Goal: Transaction & Acquisition: Purchase product/service

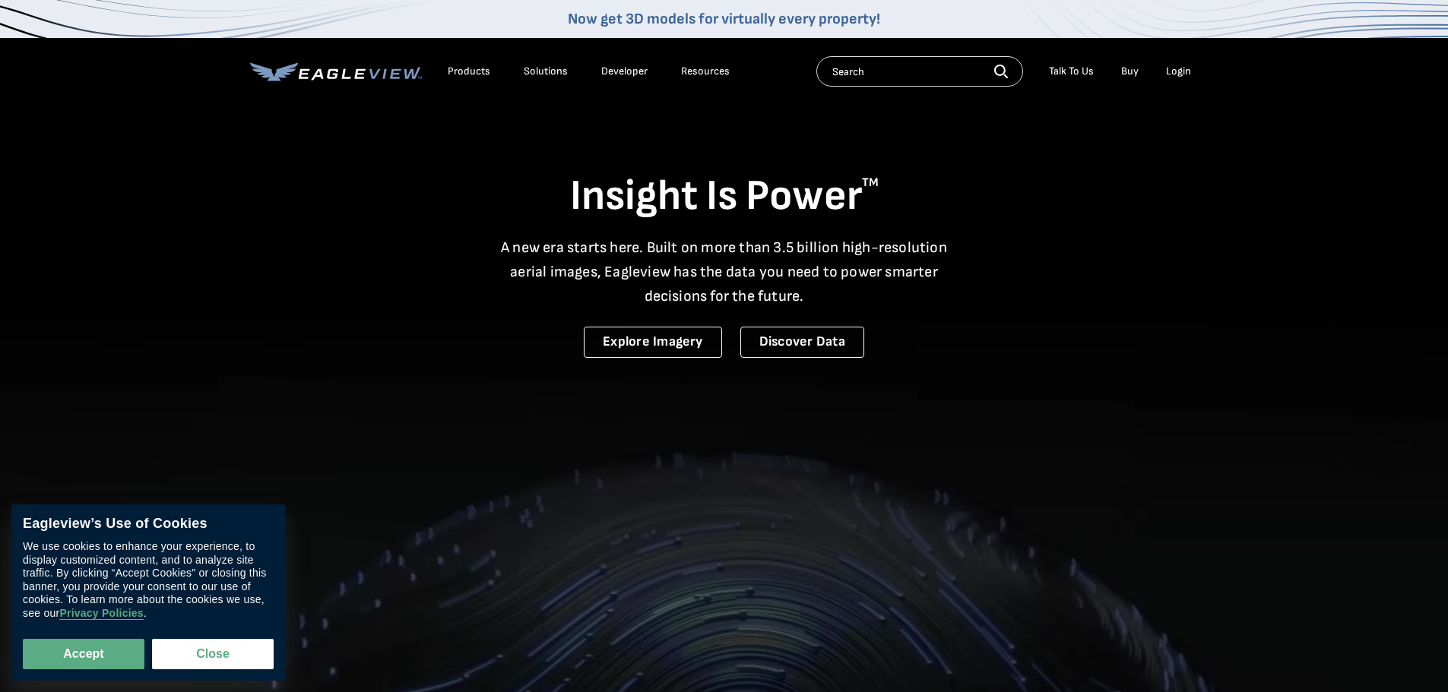
click at [1177, 72] on div "Login" at bounding box center [1178, 72] width 25 height 14
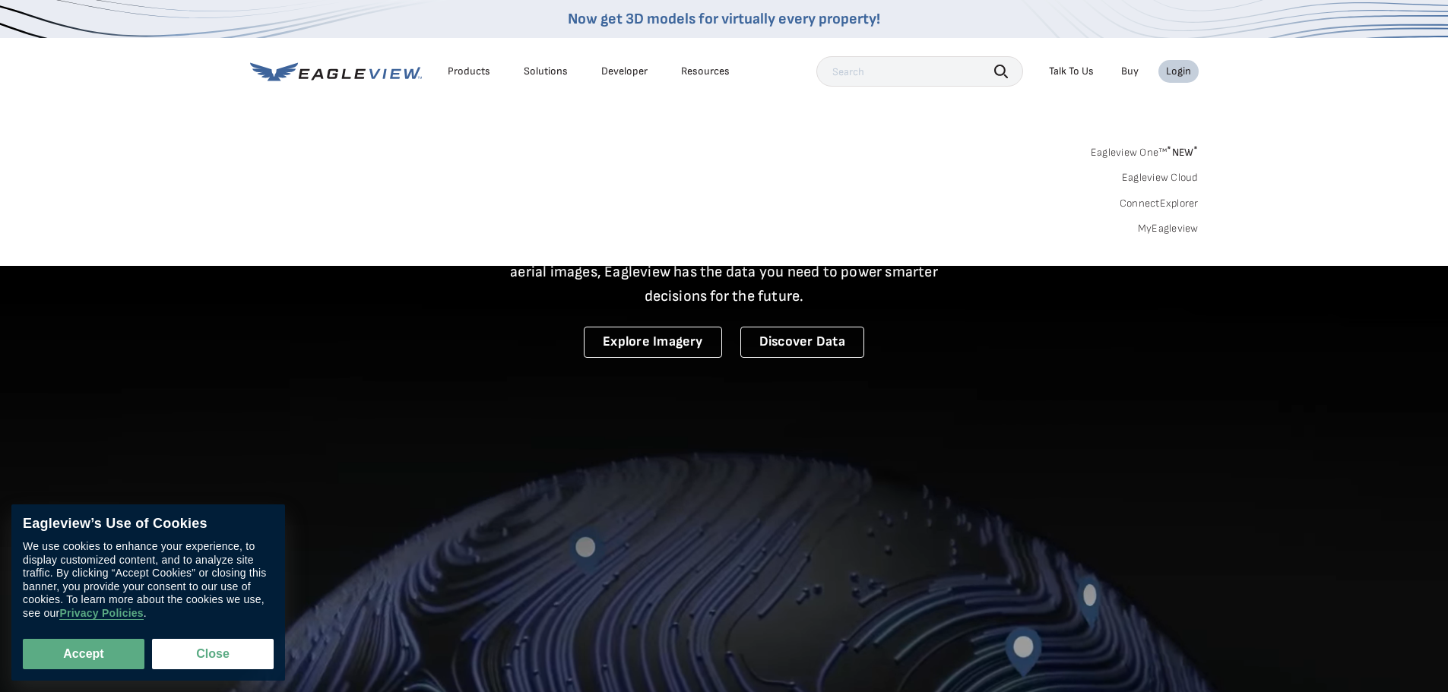
click at [1152, 228] on link "MyEagleview" at bounding box center [1168, 229] width 61 height 14
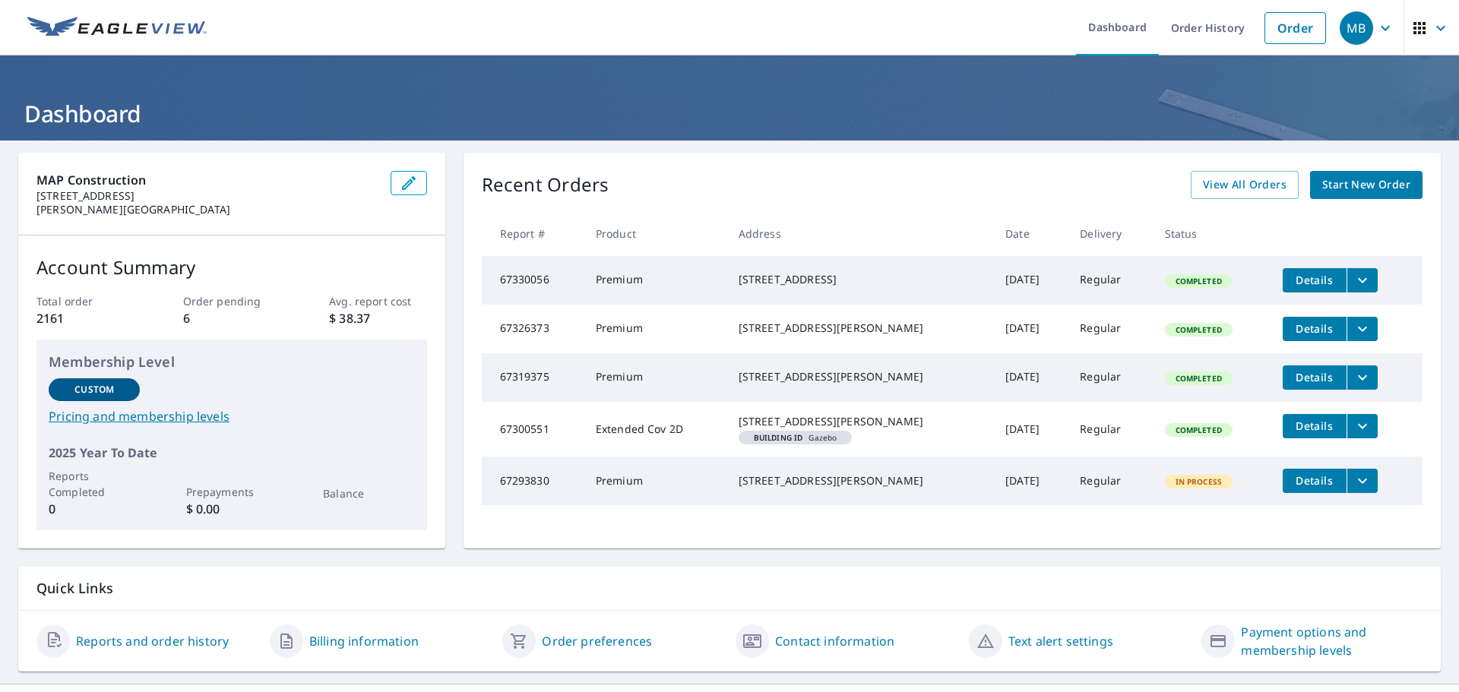
click at [1372, 176] on span "Start New Order" at bounding box center [1367, 185] width 88 height 19
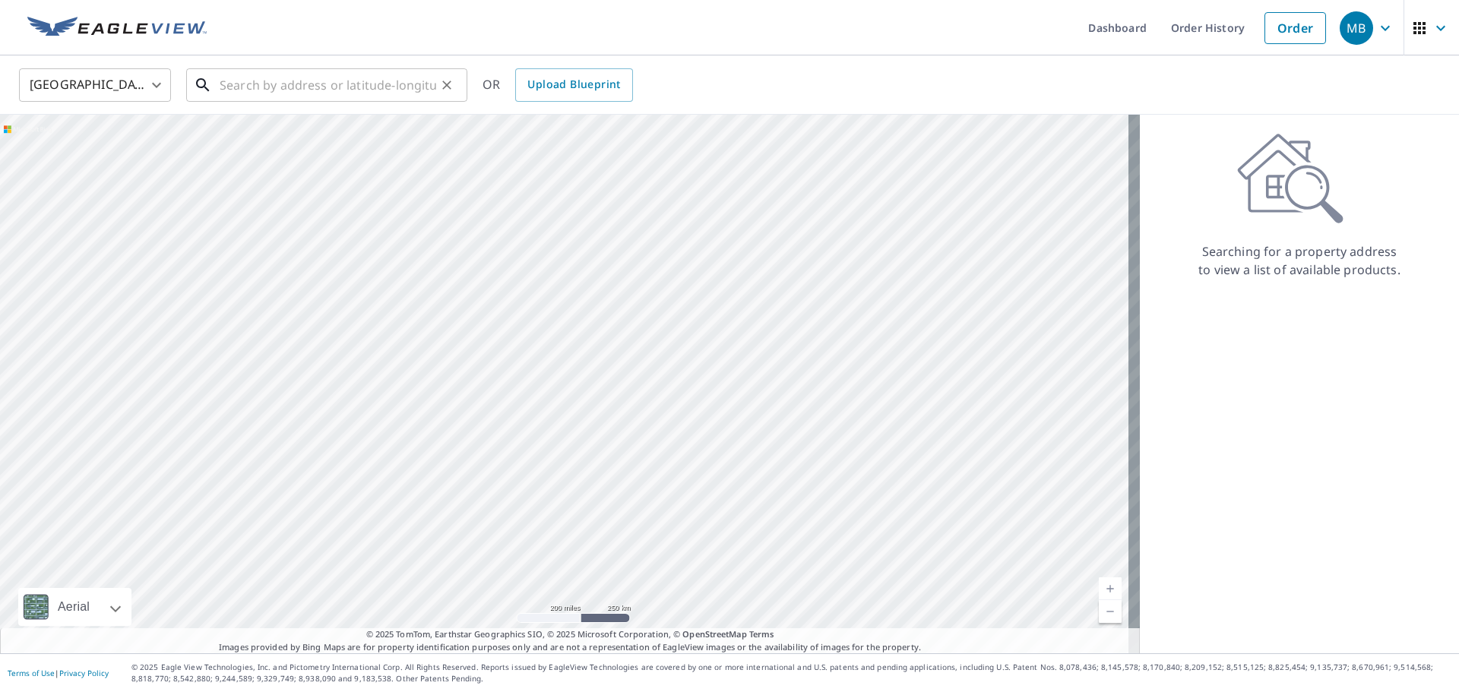
click at [435, 87] on input "text" at bounding box center [328, 85] width 217 height 43
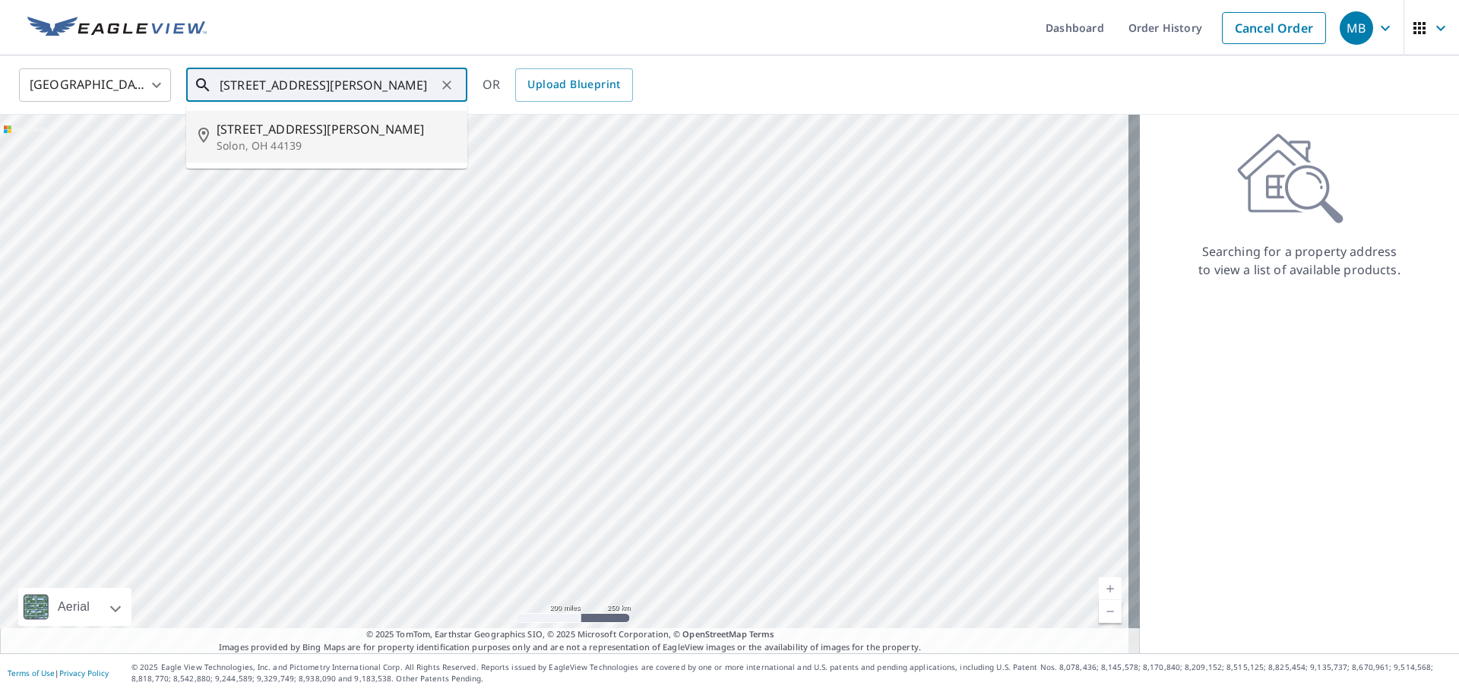
click at [324, 137] on span "[STREET_ADDRESS][PERSON_NAME]" at bounding box center [336, 129] width 239 height 18
type input "[STREET_ADDRESS][PERSON_NAME]"
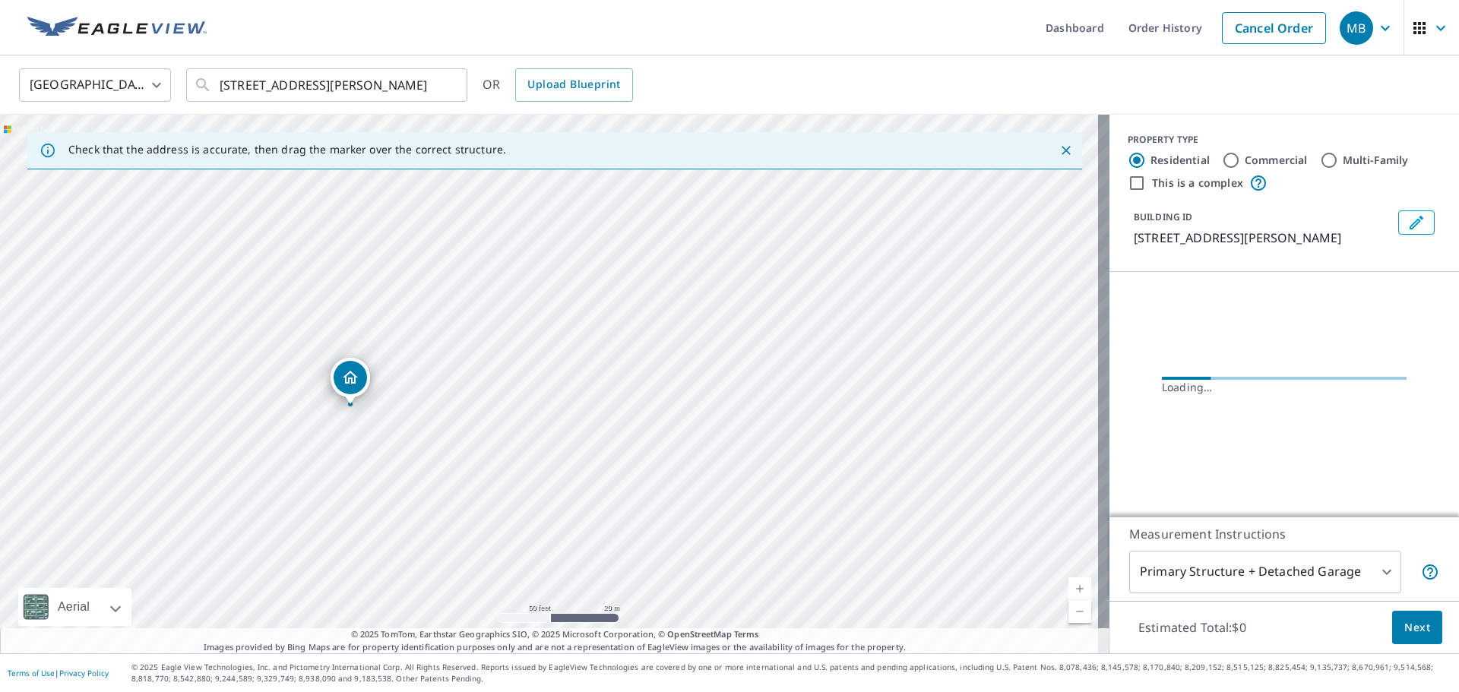
drag, startPoint x: 423, startPoint y: 410, endPoint x: 585, endPoint y: 420, distance: 163.0
click at [591, 420] on div "[STREET_ADDRESS][PERSON_NAME]" at bounding box center [555, 384] width 1110 height 539
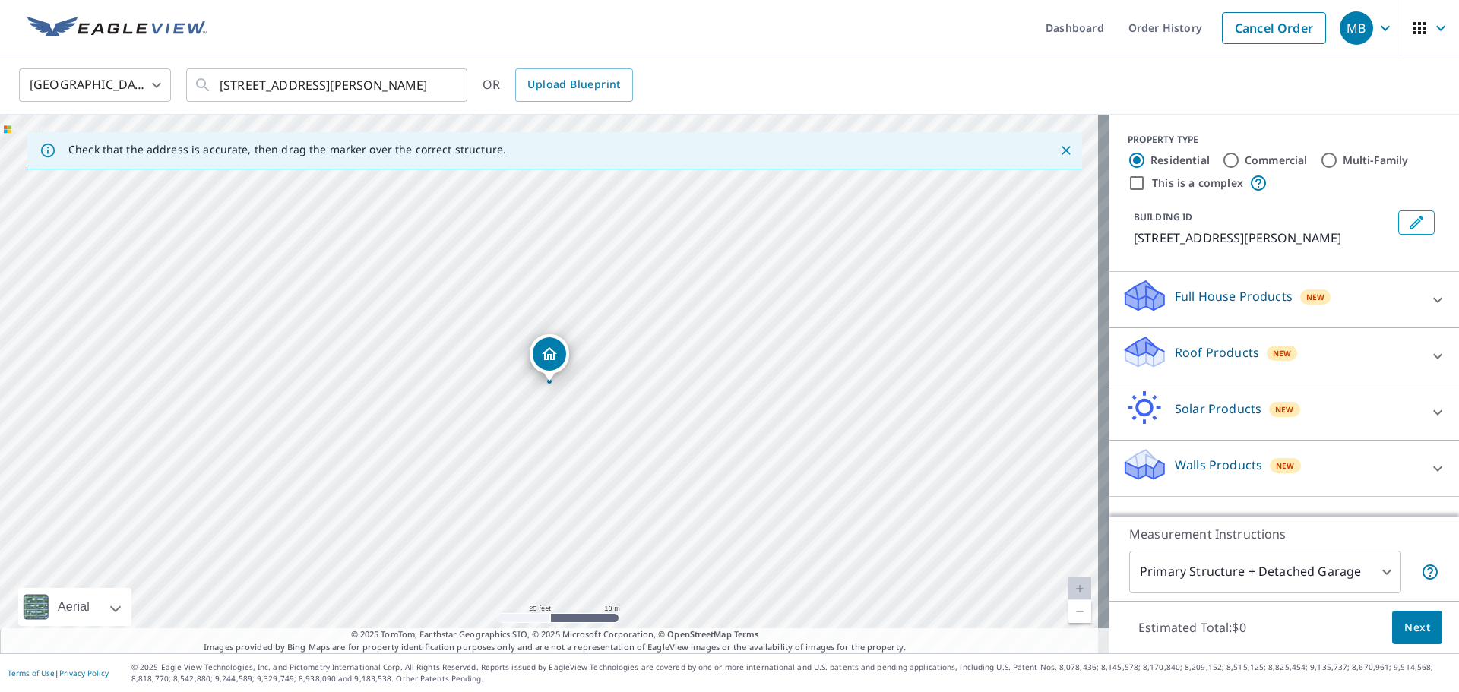
click at [1237, 361] on p "Roof Products" at bounding box center [1217, 353] width 84 height 18
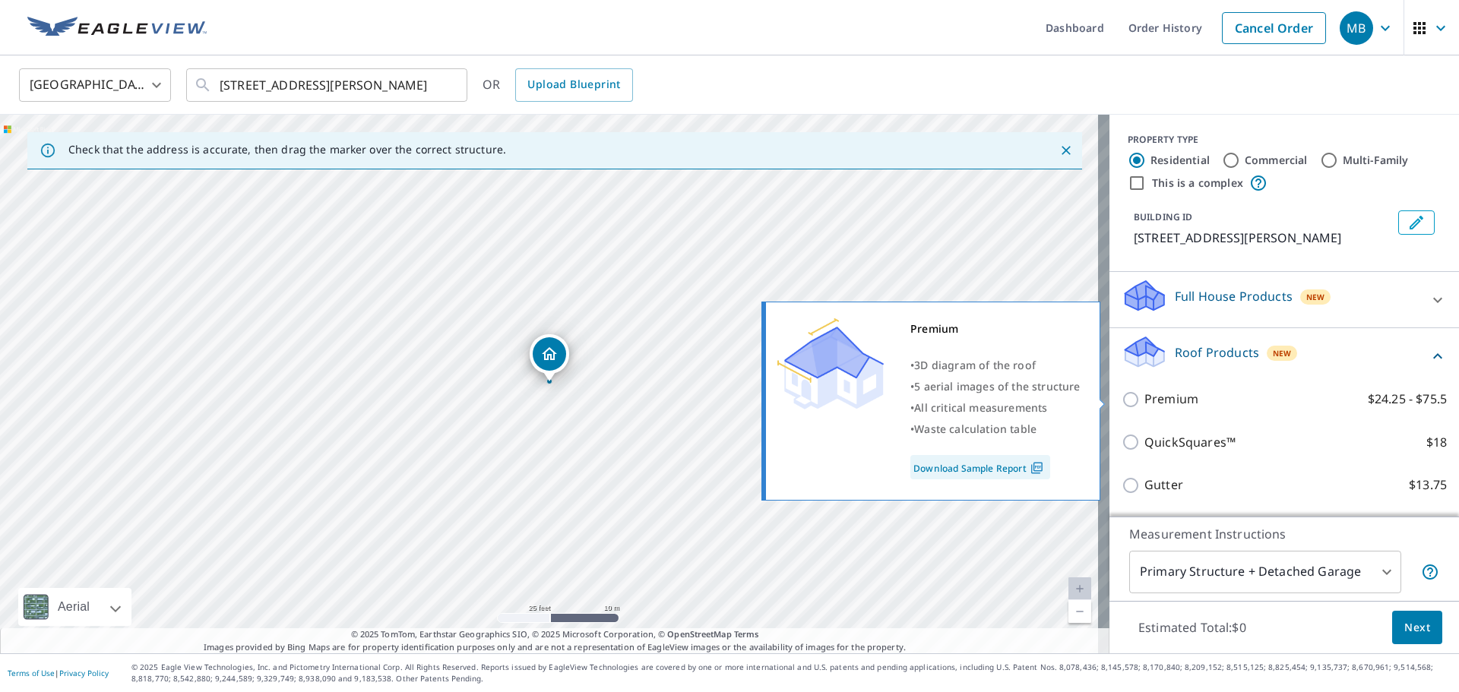
click at [1168, 395] on p "Premium" at bounding box center [1172, 399] width 54 height 19
click at [1145, 395] on input "Premium $24.25 - $75.5" at bounding box center [1133, 400] width 23 height 18
checkbox input "true"
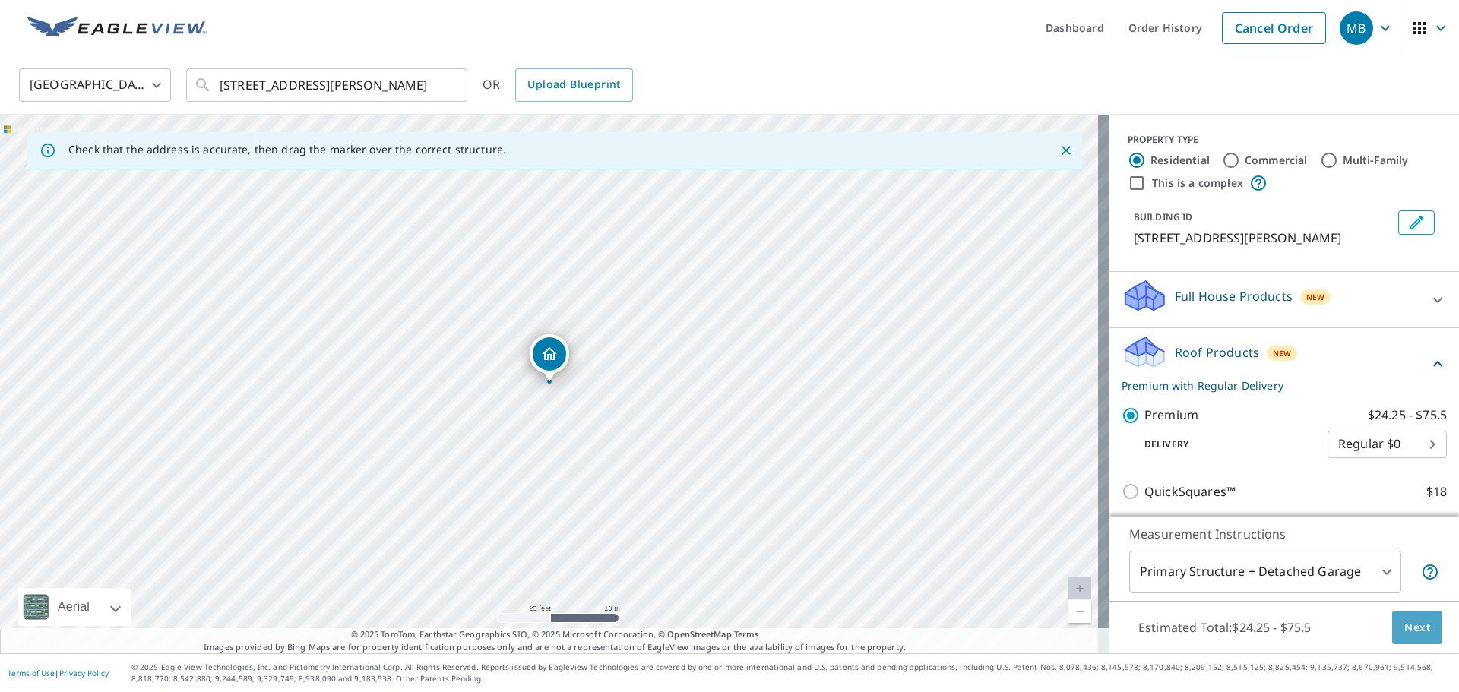
click at [1409, 635] on span "Next" at bounding box center [1418, 628] width 26 height 19
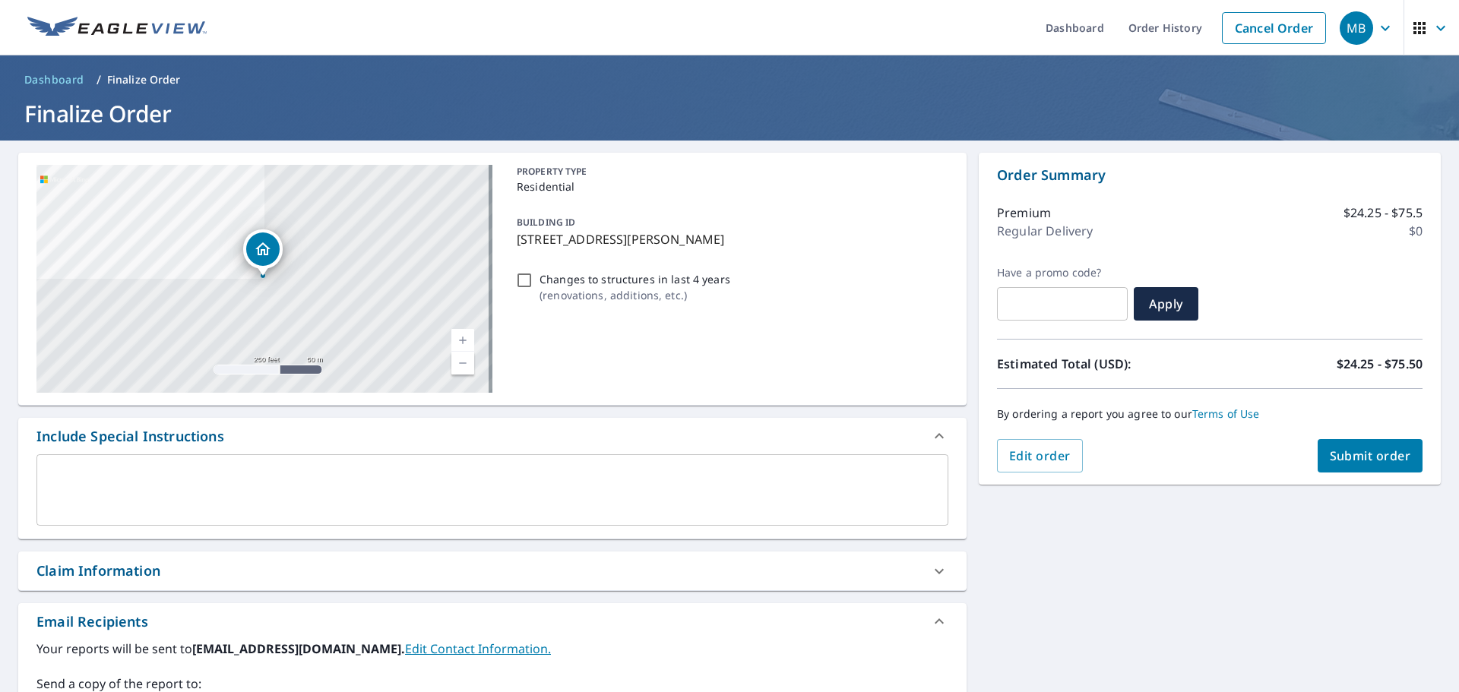
click at [1358, 452] on span "Submit order" at bounding box center [1370, 456] width 81 height 17
